Goal: Information Seeking & Learning: Learn about a topic

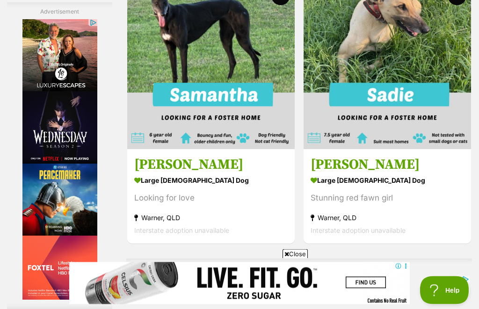
scroll to position [2344, 0]
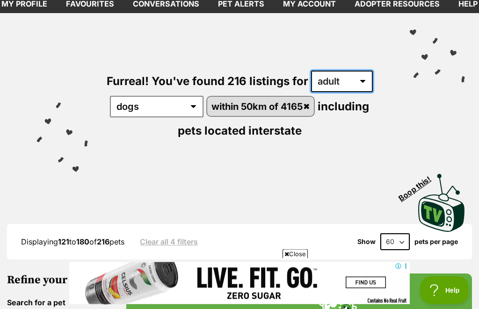
click at [359, 77] on select "any age puppy adult senior" at bounding box center [342, 82] width 62 height 22
select select "senior"
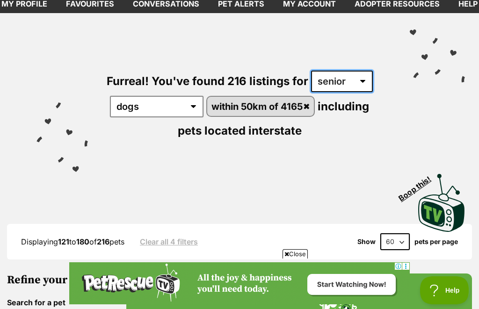
scroll to position [0, 0]
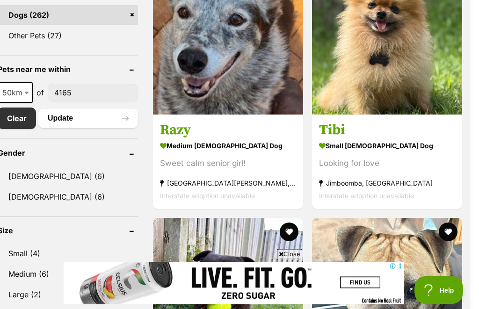
scroll to position [447, 4]
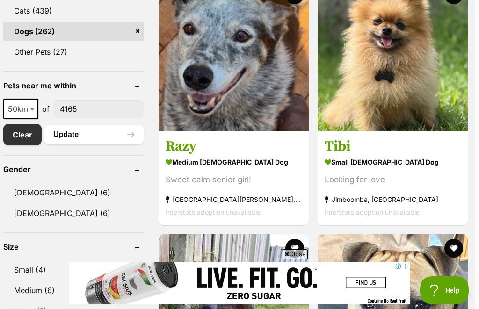
click at [196, 162] on strong "medium female Dog" at bounding box center [233, 162] width 136 height 14
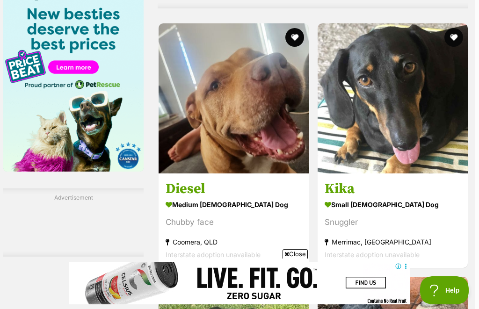
scroll to position [1234, 4]
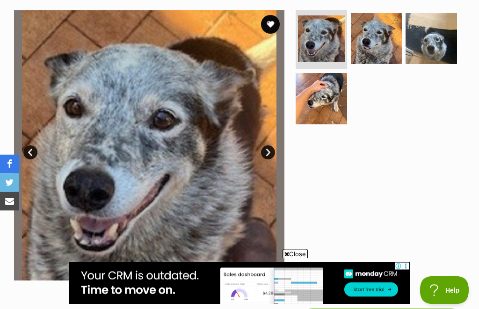
scroll to position [165, 0]
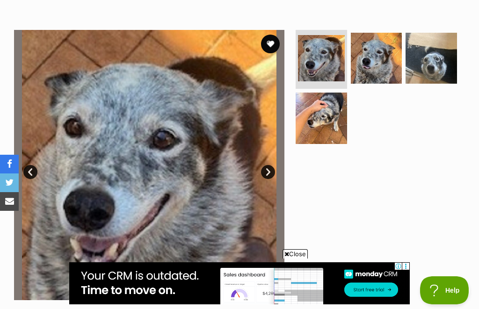
click at [271, 171] on link "Next" at bounding box center [268, 172] width 14 height 14
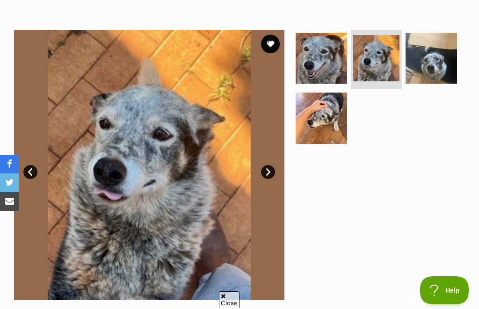
scroll to position [0, 0]
click at [274, 170] on link "Next" at bounding box center [268, 172] width 14 height 14
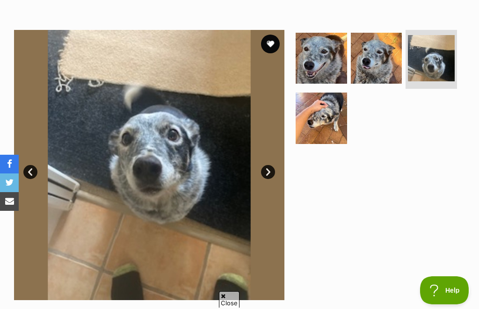
click at [270, 172] on link "Next" at bounding box center [268, 172] width 14 height 14
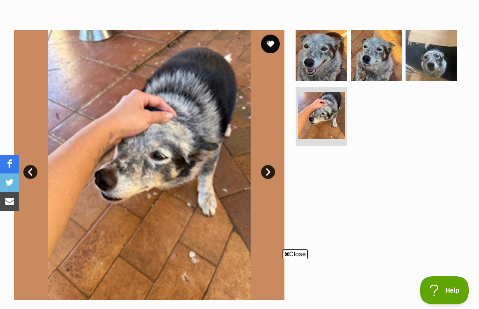
click at [273, 170] on link "Next" at bounding box center [268, 172] width 14 height 14
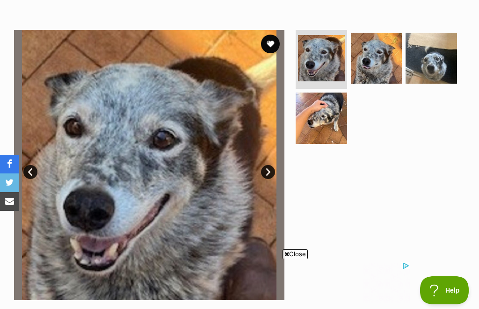
click at [437, 69] on img at bounding box center [430, 58] width 51 height 51
